Goal: Task Accomplishment & Management: Manage account settings

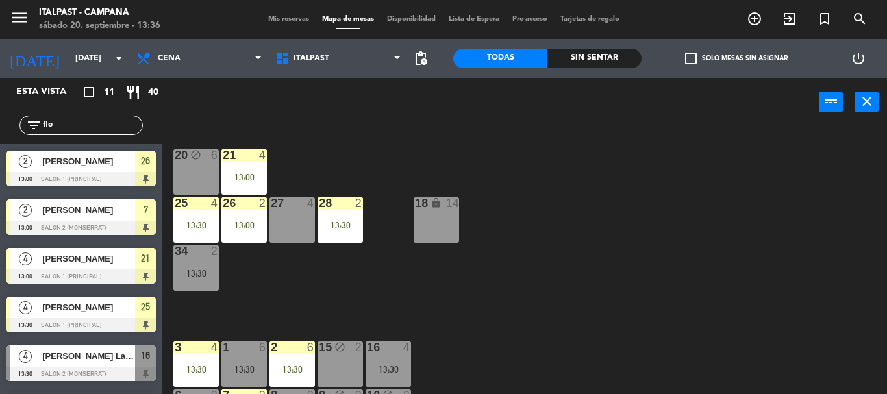
click at [77, 132] on input "flo" at bounding box center [92, 125] width 101 height 14
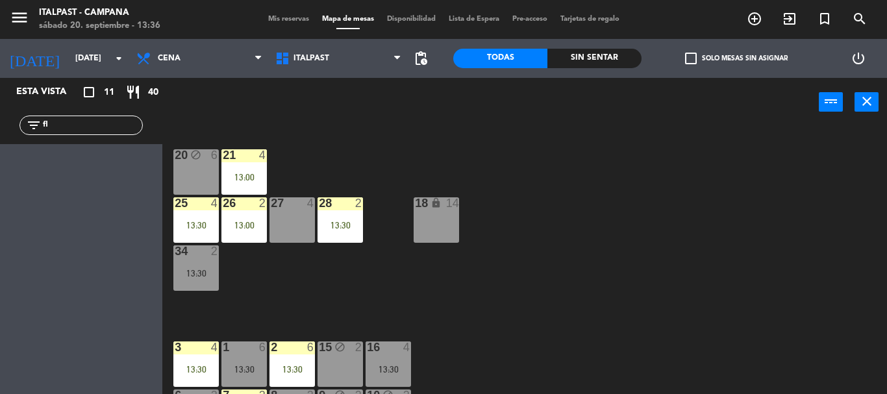
type input "f"
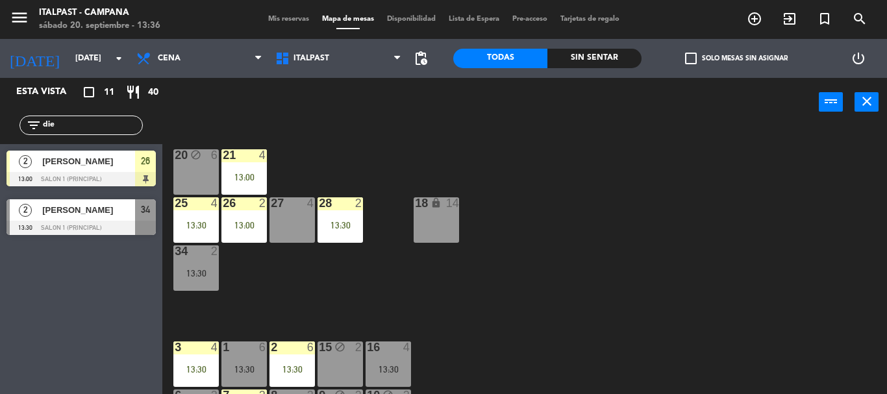
type input "die"
click at [75, 336] on div "Esta vista crop_square 11 restaurant 40 filter_list die 2 [PERSON_NAME] 13:00 S…" at bounding box center [81, 236] width 162 height 316
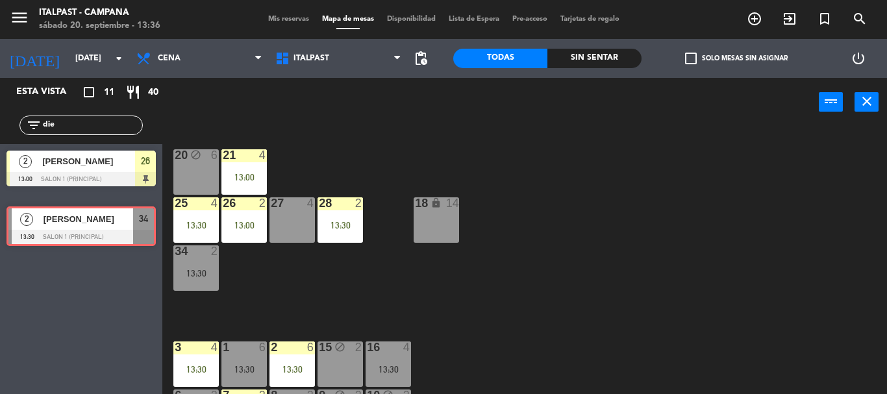
click at [77, 231] on div "2 [PERSON_NAME] 13:30 Salon 1 (Principal) 34 2 [PERSON_NAME] 13:30 Salon 1 (Pri…" at bounding box center [81, 219] width 162 height 53
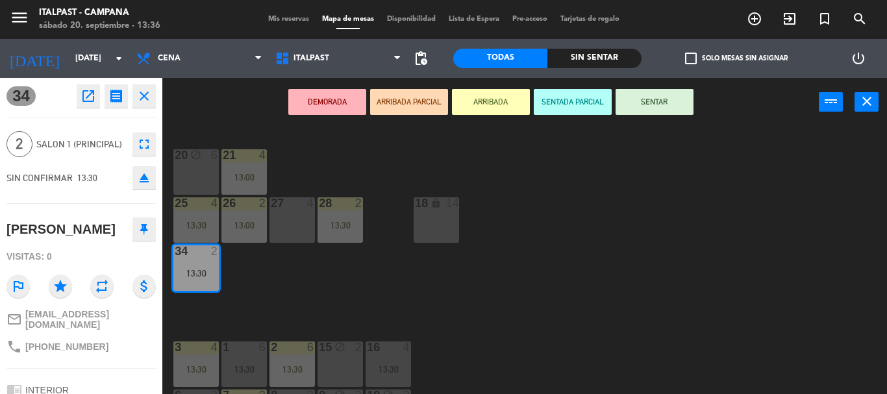
click at [482, 100] on button "ARRIBADA" at bounding box center [491, 102] width 78 height 26
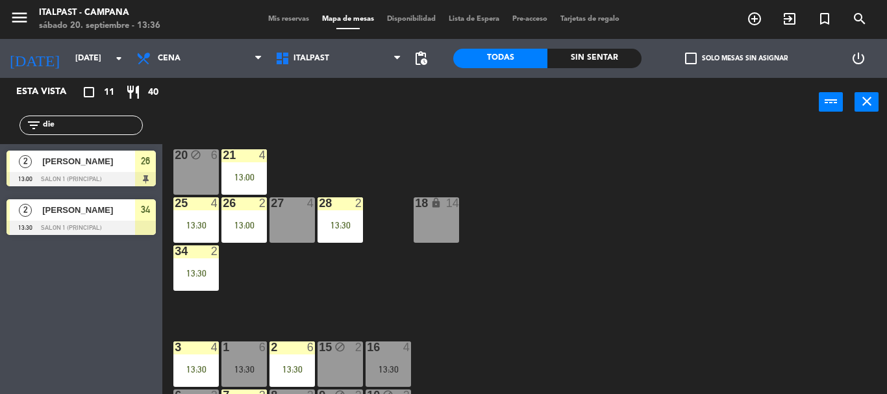
click at [283, 22] on span "Mis reservas" at bounding box center [289, 19] width 54 height 7
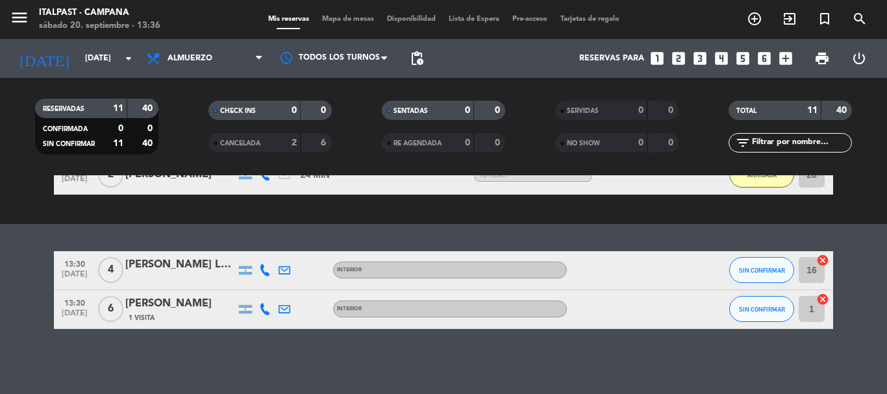
scroll to position [601, 0]
click at [776, 262] on button "SIN CONFIRMAR" at bounding box center [761, 270] width 65 height 26
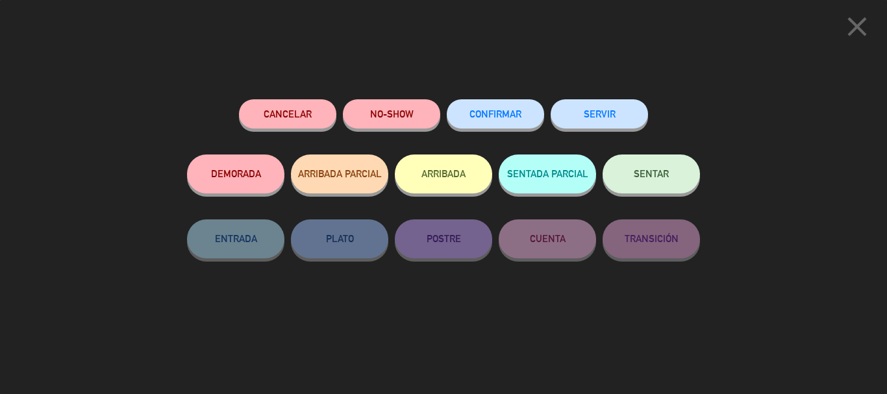
click at [455, 173] on button "ARRIBADA" at bounding box center [443, 174] width 97 height 39
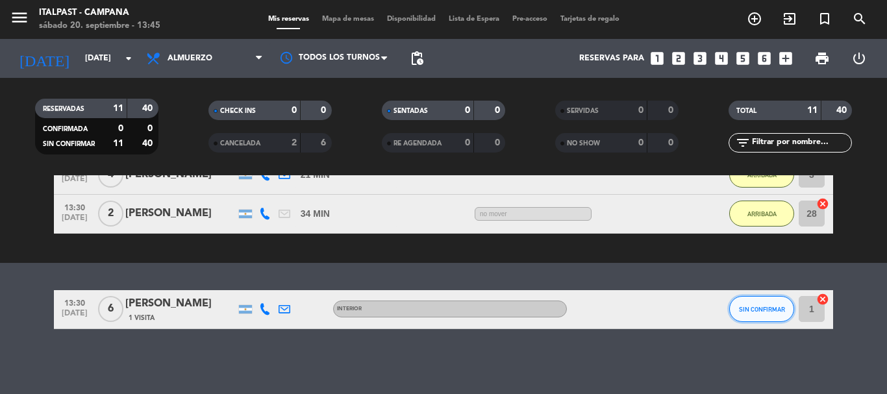
click at [751, 308] on span "SIN CONFIRMAR" at bounding box center [762, 309] width 46 height 7
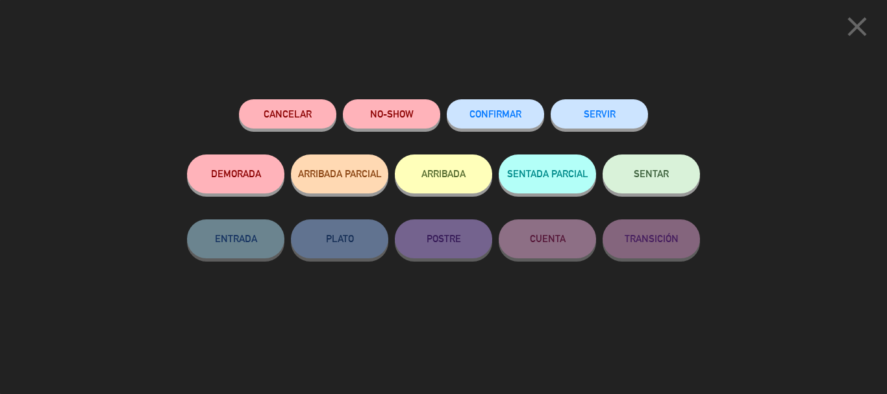
click at [434, 181] on button "ARRIBADA" at bounding box center [443, 174] width 97 height 39
